Goal: Information Seeking & Learning: Compare options

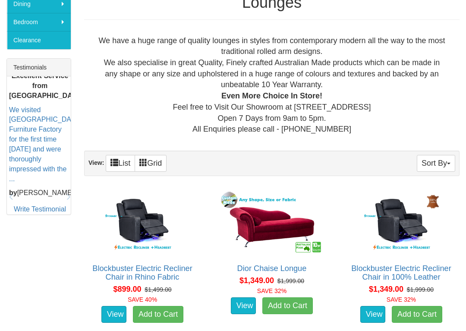
scroll to position [316, 0]
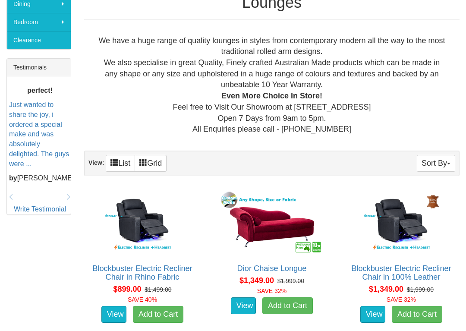
click at [412, 256] on link "Blockbuster Electric Recliner Chair in 100% Leather" at bounding box center [401, 272] width 100 height 17
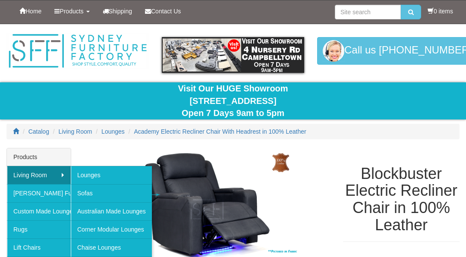
click at [131, 175] on link "Lounges" at bounding box center [111, 175] width 81 height 18
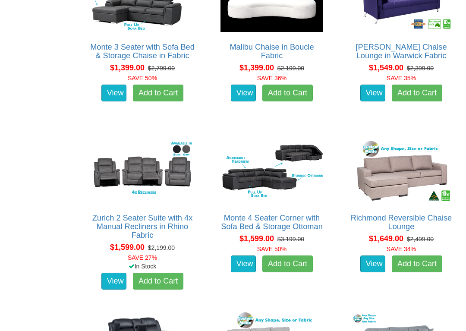
scroll to position [708, 0]
